Goal: Task Accomplishment & Management: Complete application form

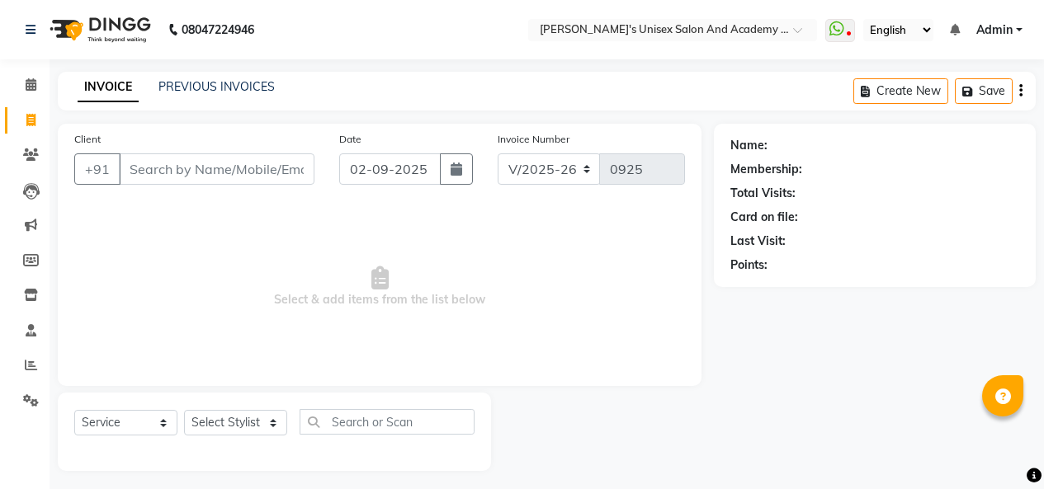
select select "665"
select select "service"
click at [202, 161] on input "Client" at bounding box center [217, 169] width 196 height 31
click at [229, 173] on input "97673666" at bounding box center [174, 169] width 111 height 31
type input "9767366777"
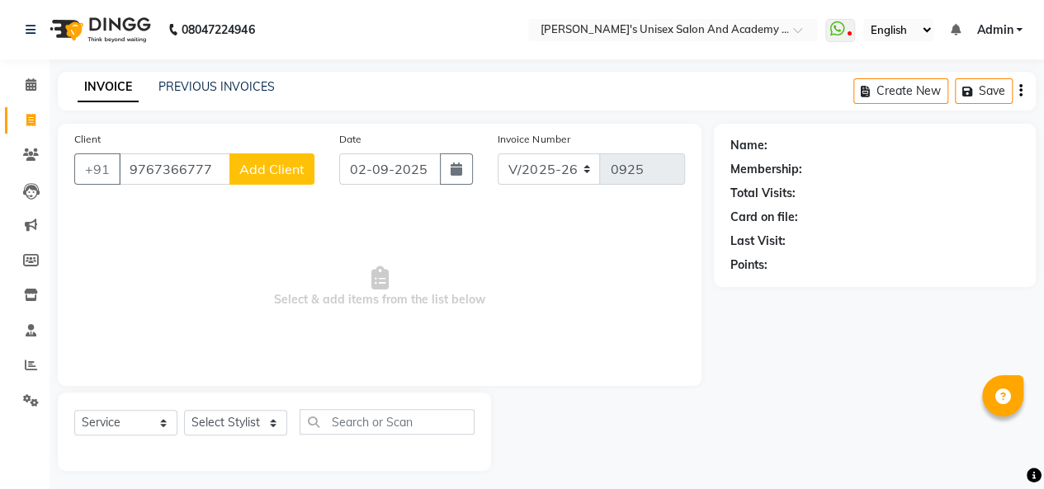
click at [263, 168] on span "Add Client" at bounding box center [271, 169] width 65 height 17
select select "22"
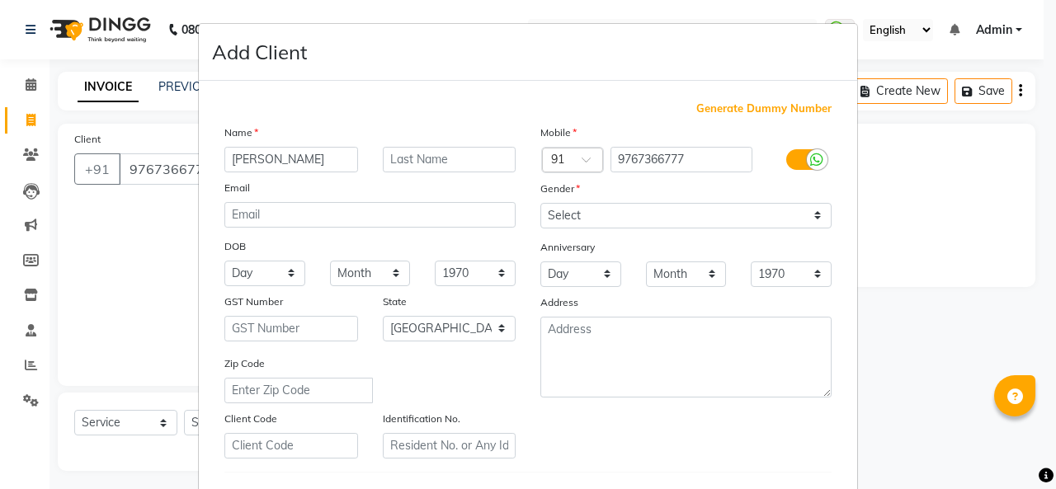
type input "[PERSON_NAME]"
click at [657, 223] on select "Select [DEMOGRAPHIC_DATA] [DEMOGRAPHIC_DATA] Other Prefer Not To Say" at bounding box center [686, 216] width 291 height 26
click at [575, 217] on select "Select [DEMOGRAPHIC_DATA] [DEMOGRAPHIC_DATA] Other Prefer Not To Say" at bounding box center [686, 216] width 291 height 26
click at [674, 214] on select "Select [DEMOGRAPHIC_DATA] [DEMOGRAPHIC_DATA] Other Prefer Not To Say" at bounding box center [686, 216] width 291 height 26
select select "[DEMOGRAPHIC_DATA]"
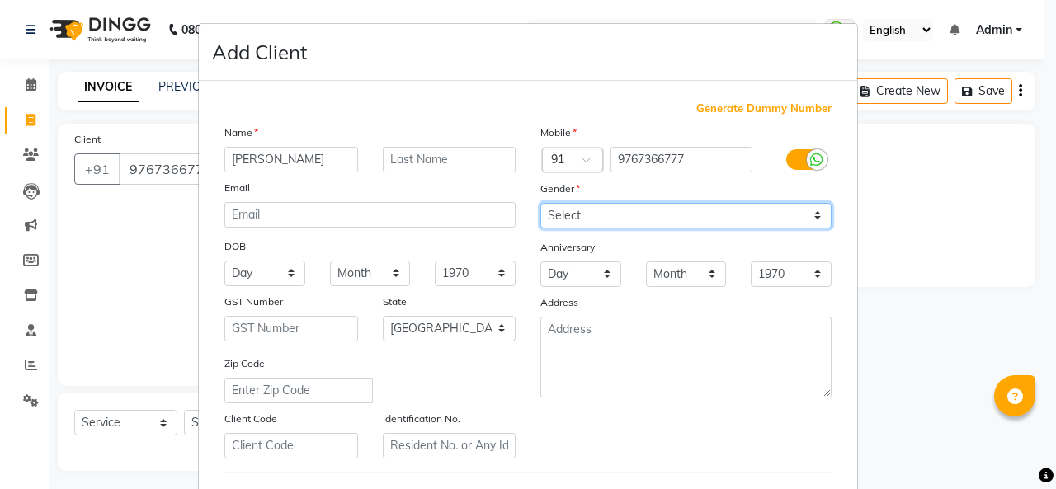
click at [541, 203] on select "Select [DEMOGRAPHIC_DATA] [DEMOGRAPHIC_DATA] Other Prefer Not To Say" at bounding box center [686, 216] width 291 height 26
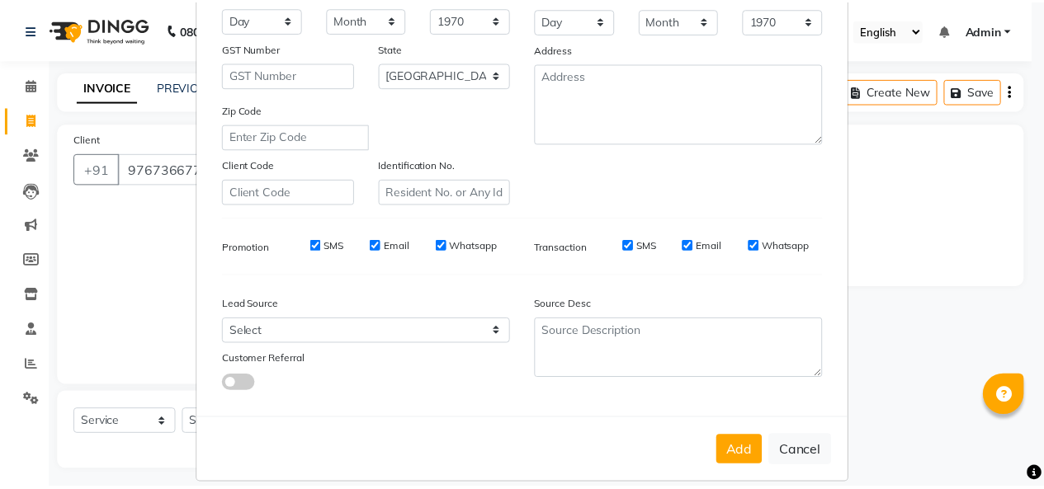
scroll to position [269, 0]
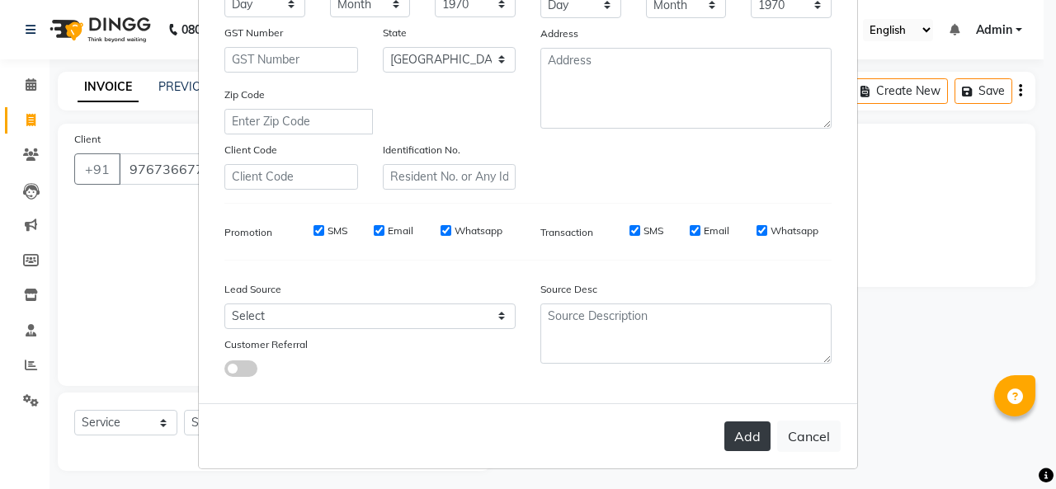
click at [756, 428] on button "Add" at bounding box center [748, 437] width 46 height 30
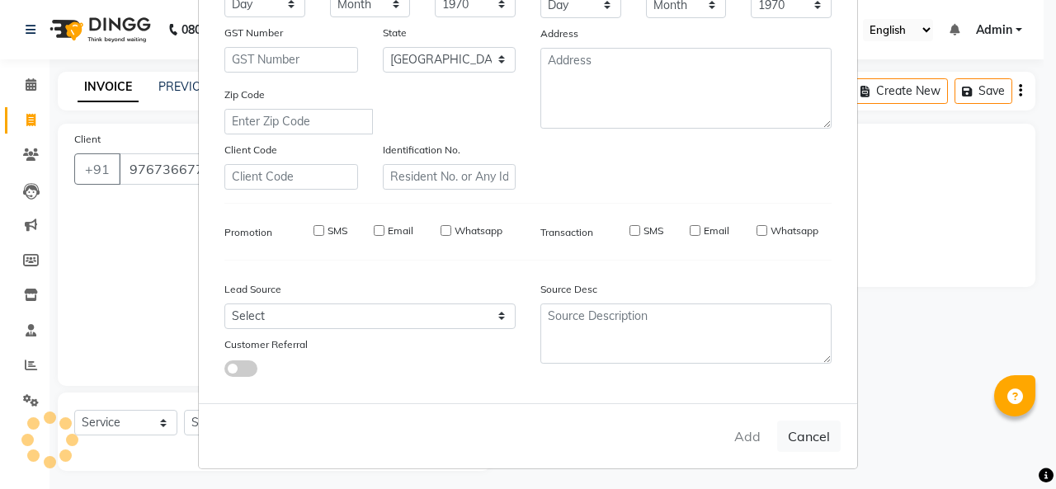
select select
select select "null"
select select
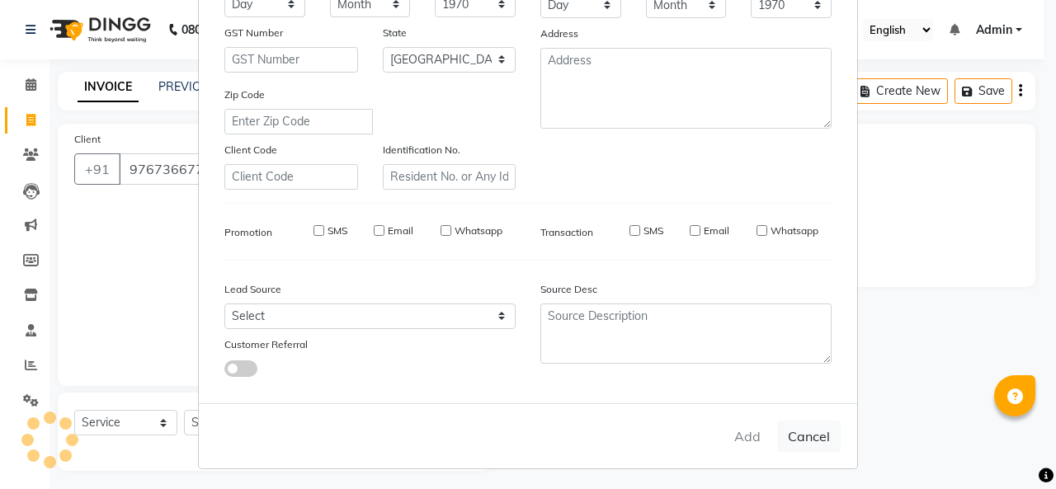
select select
checkbox input "false"
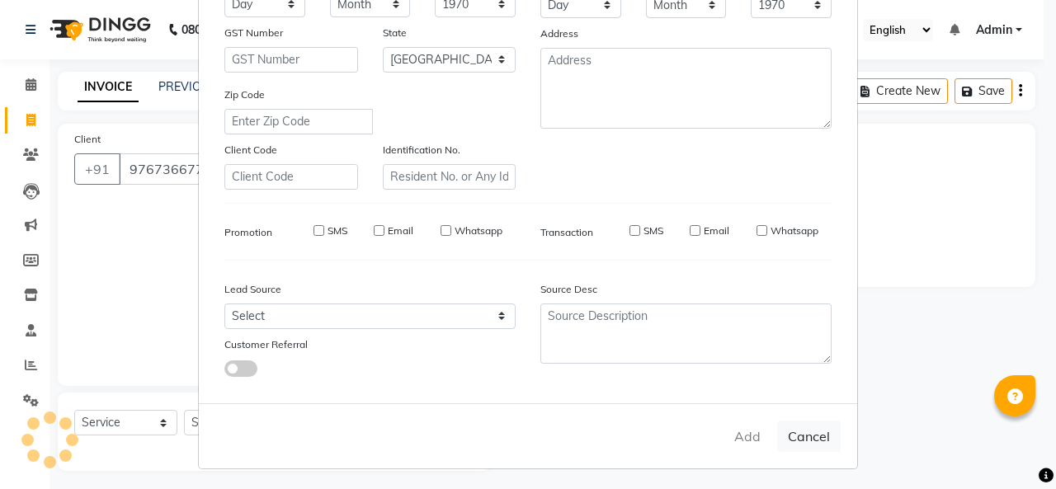
checkbox input "false"
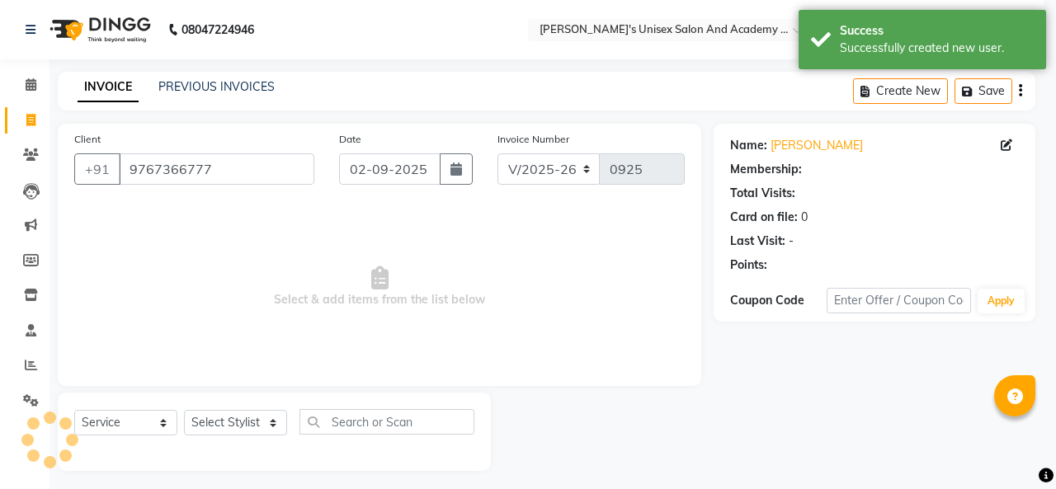
select select "1: Object"
